Goal: Task Accomplishment & Management: Use online tool/utility

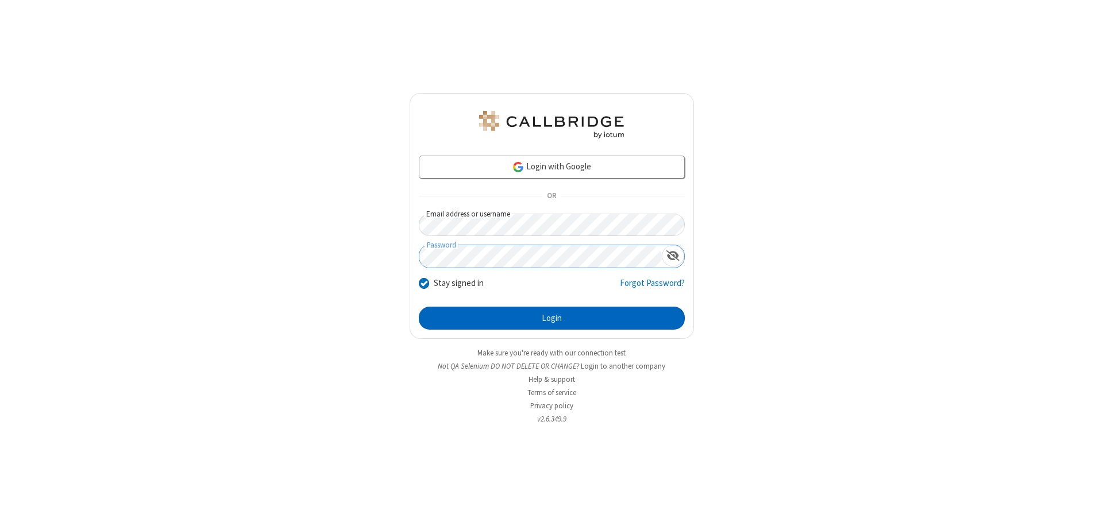
click at [551, 318] on button "Login" at bounding box center [552, 318] width 266 height 23
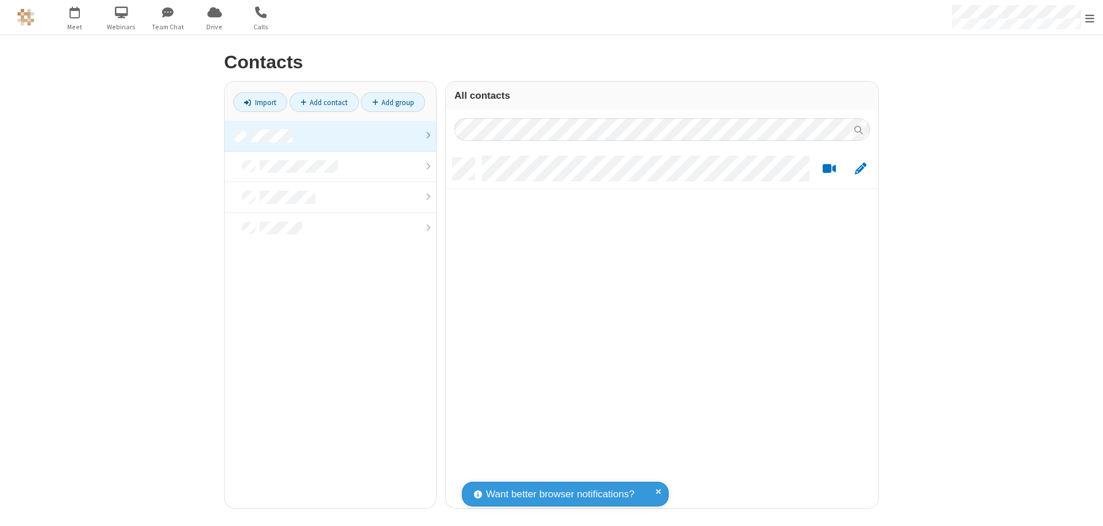
click at [330, 136] on link at bounding box center [330, 136] width 211 height 31
click at [324, 102] on link "Add contact" at bounding box center [323, 102] width 69 height 20
